Goal: Task Accomplishment & Management: Use online tool/utility

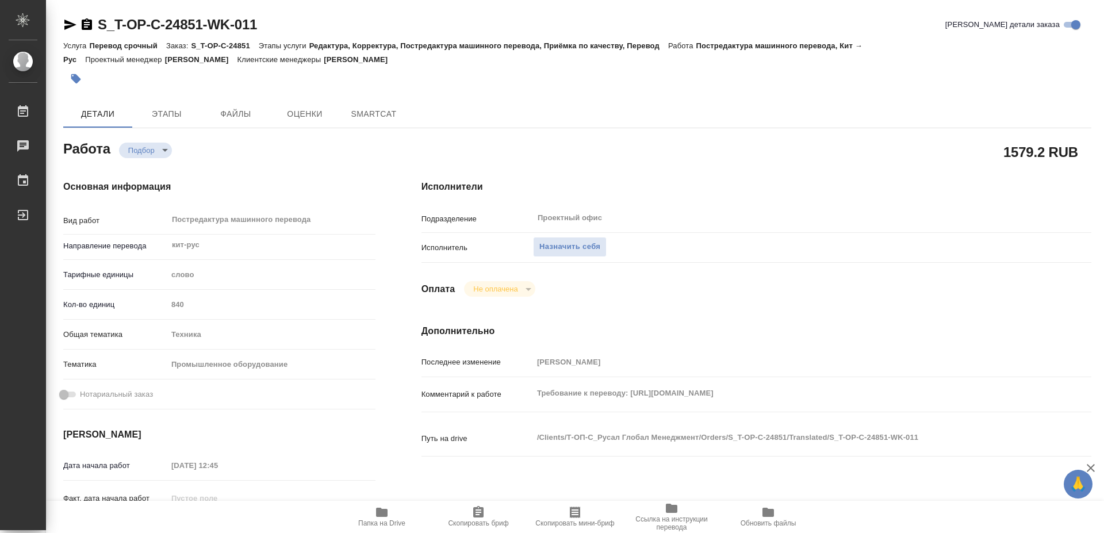
type textarea "x"
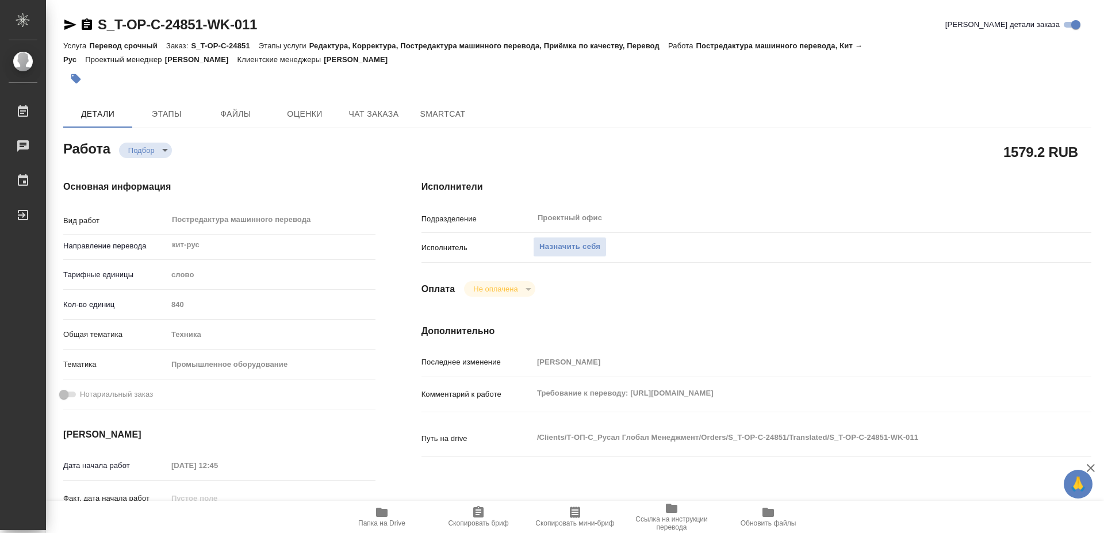
type textarea "x"
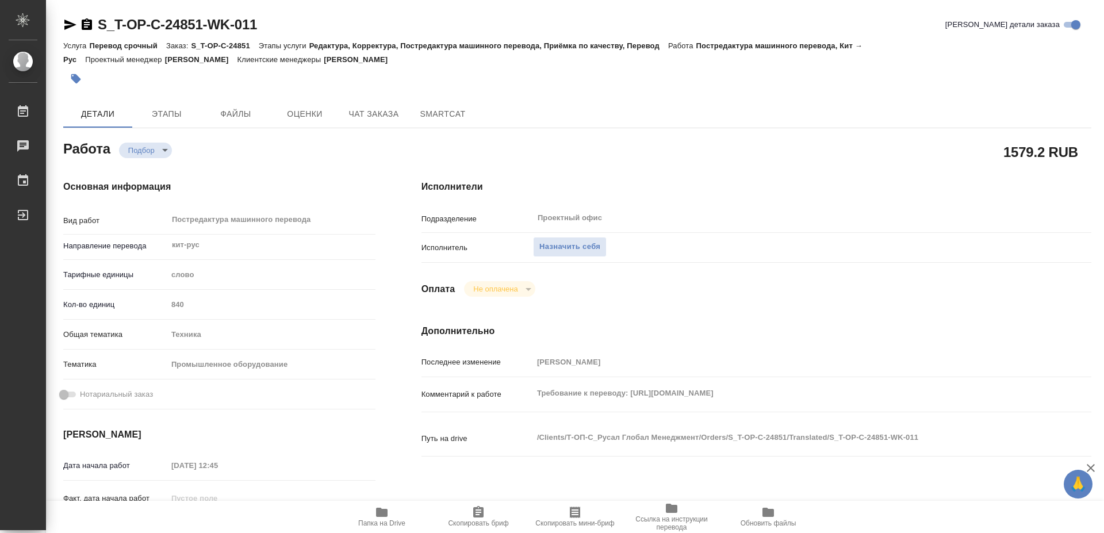
type textarea "x"
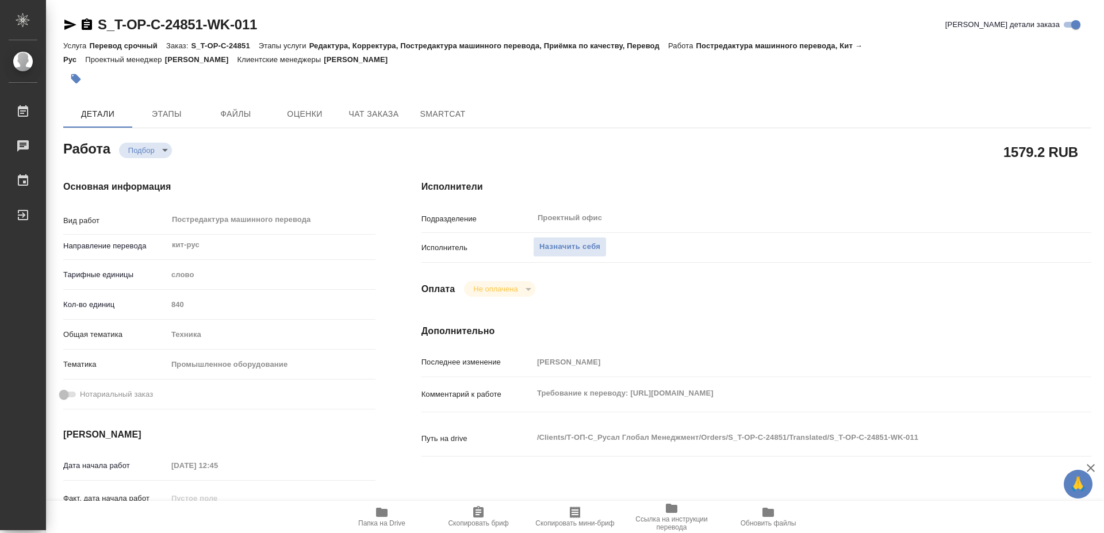
scroll to position [117, 0]
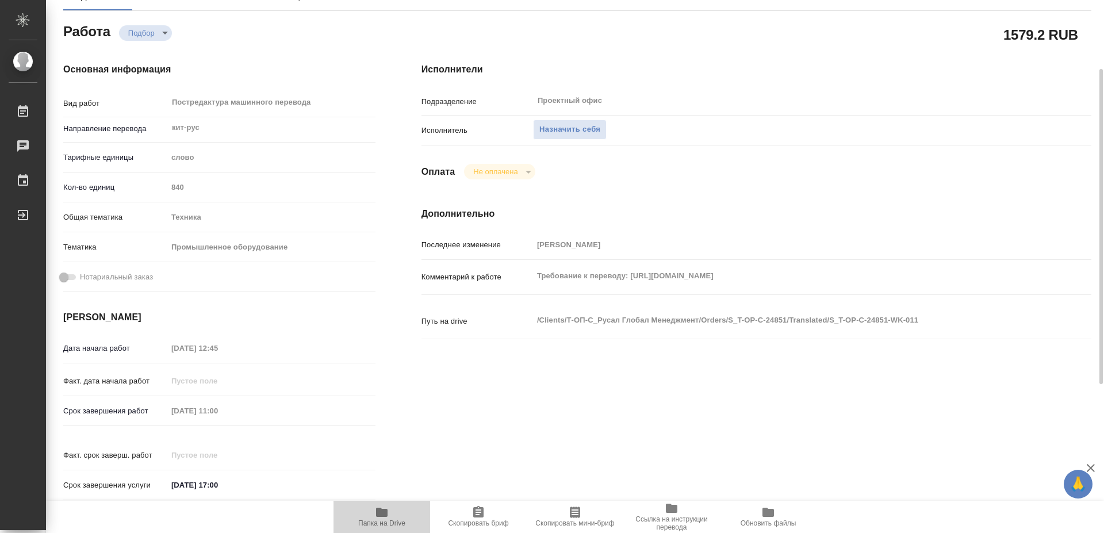
click at [378, 517] on icon "button" at bounding box center [382, 512] width 14 height 14
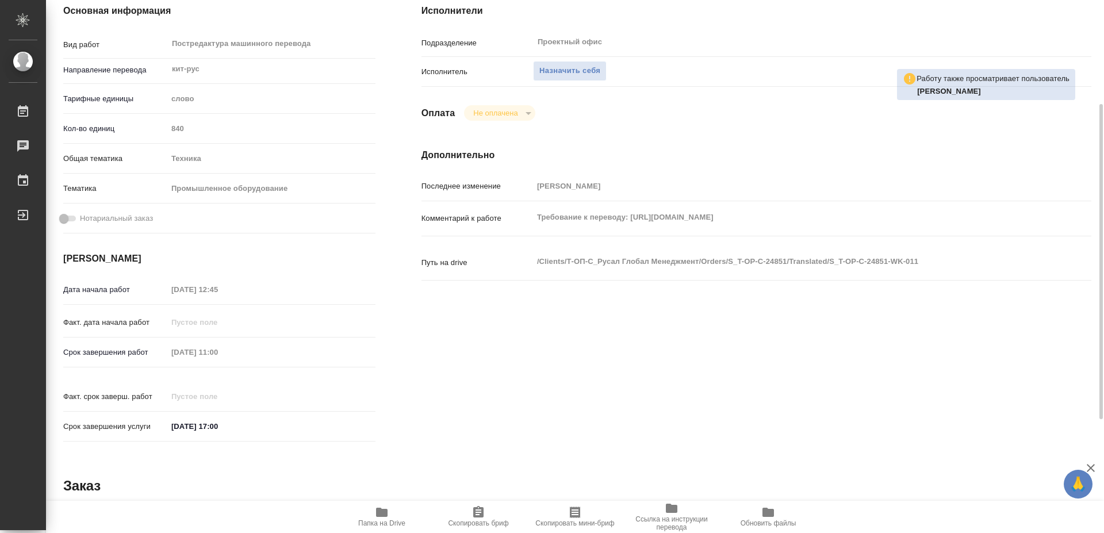
scroll to position [367, 0]
